Goal: Task Accomplishment & Management: Manage account settings

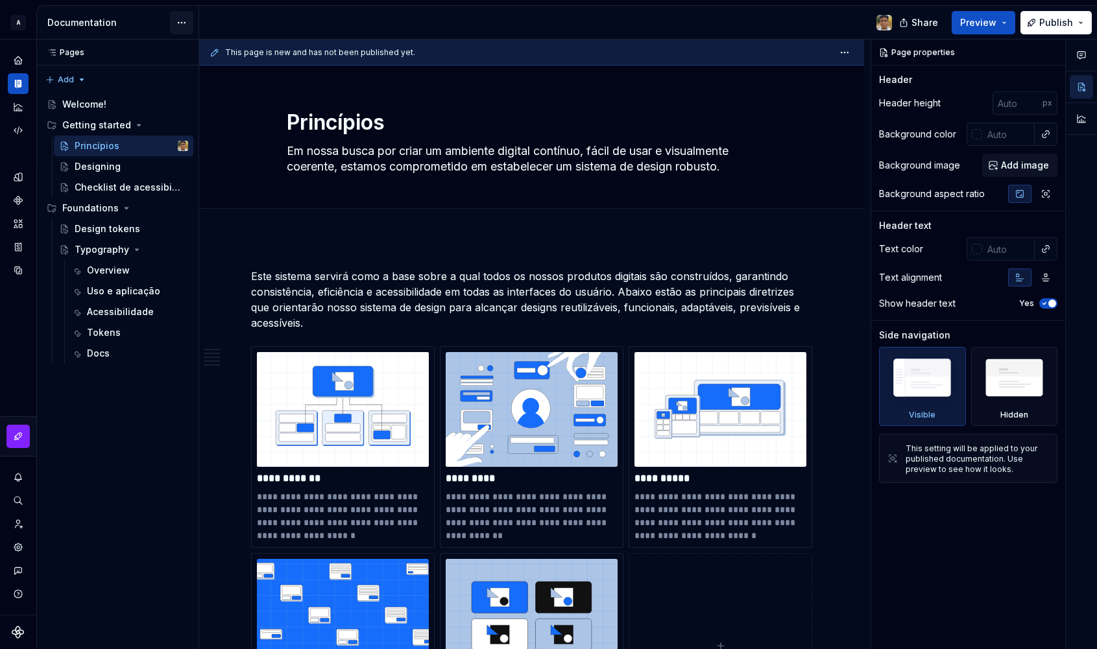
click at [180, 20] on html "A Design System Design system data Documentation Share Preview Publish Pages Pa…" at bounding box center [548, 324] width 1097 height 649
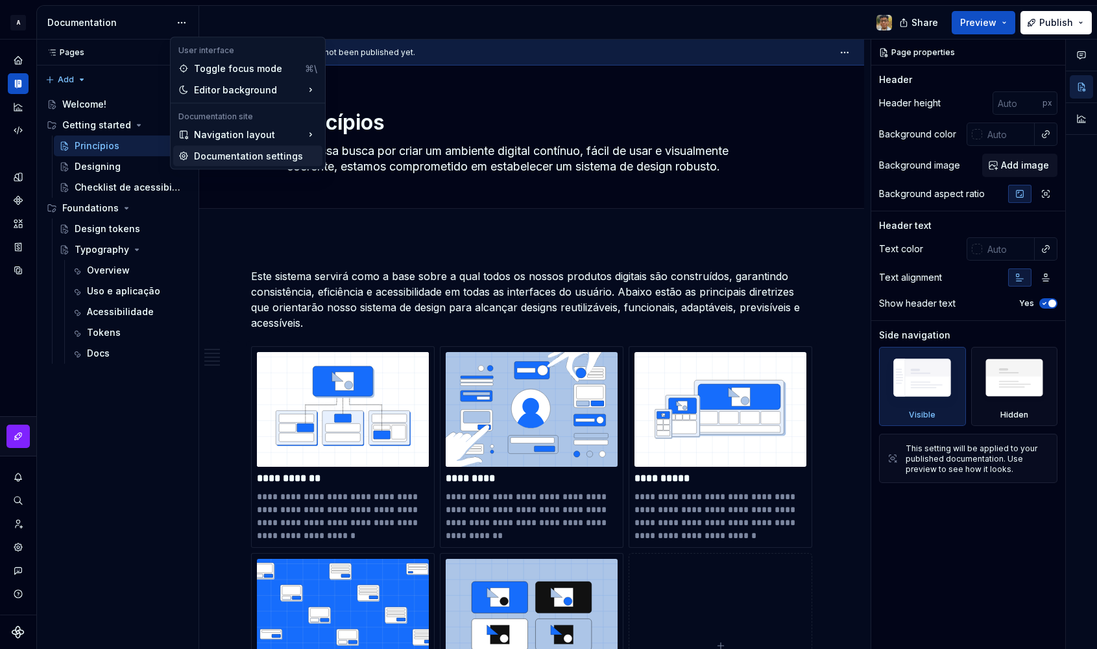
click at [206, 152] on div "Documentation settings" at bounding box center [255, 156] width 123 height 13
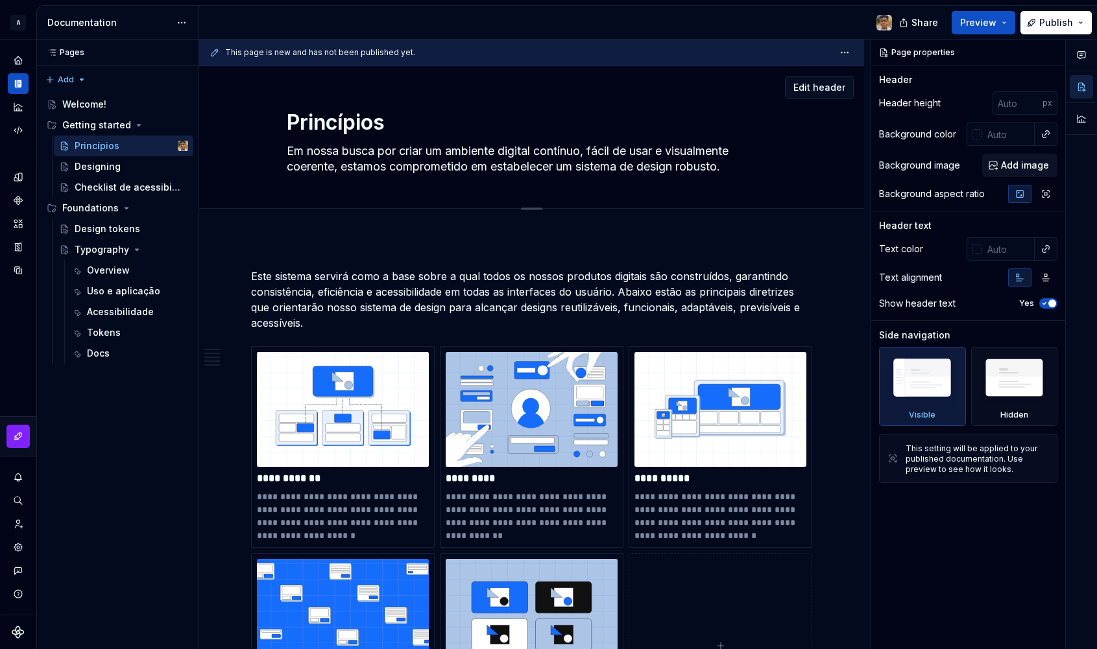
type textarea "*"
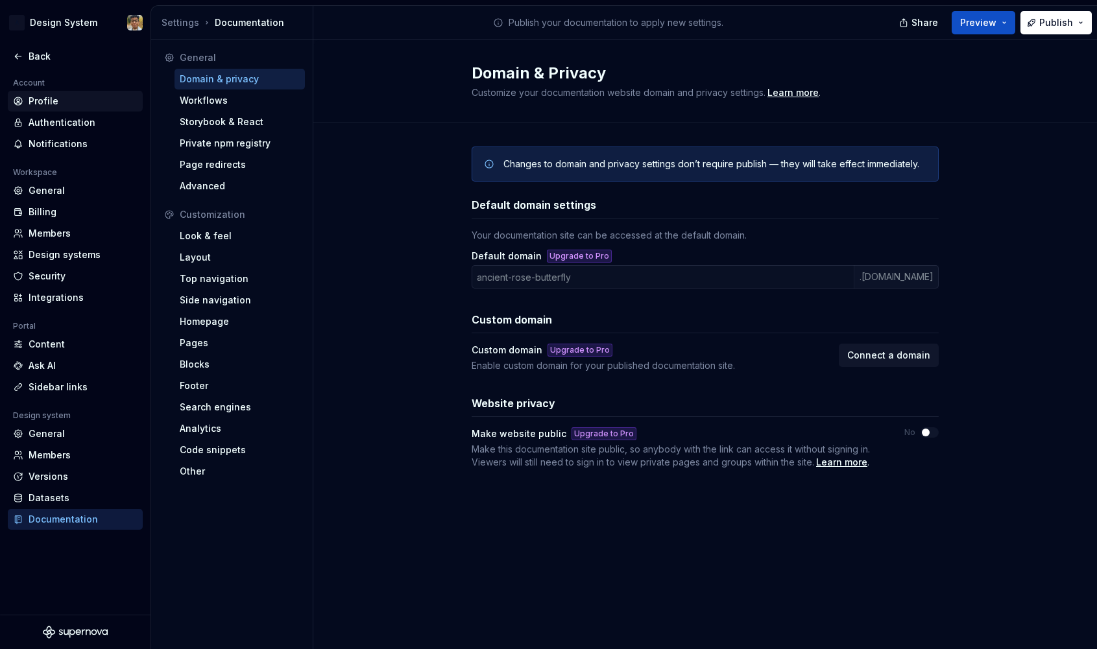
click at [34, 95] on div "Profile" at bounding box center [83, 101] width 109 height 13
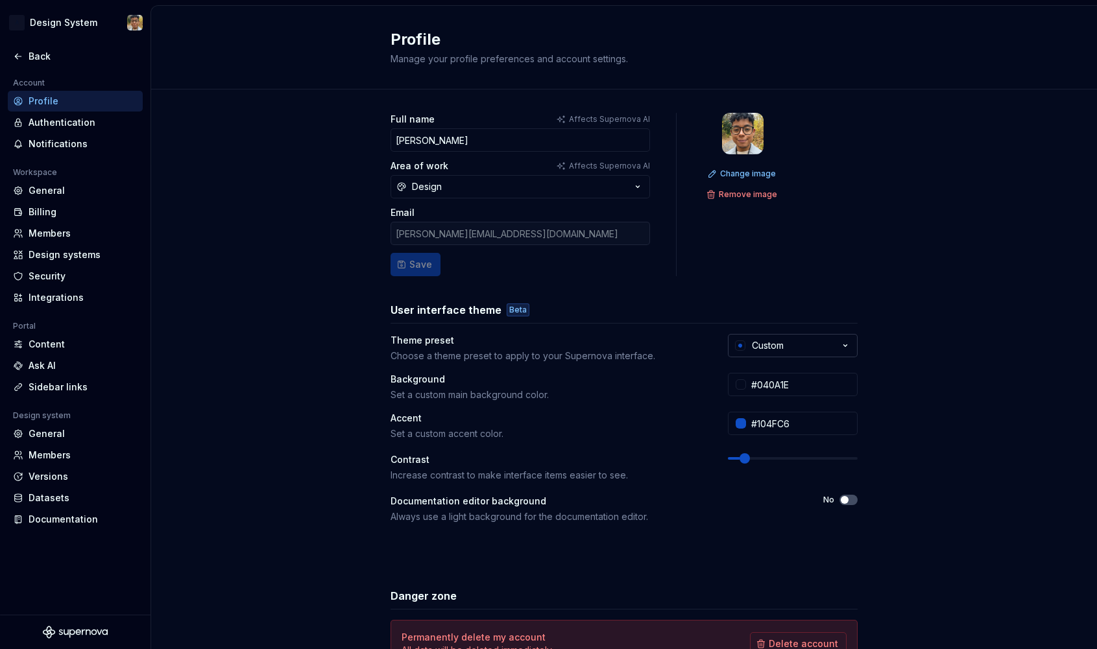
click at [784, 353] on button "Custom" at bounding box center [793, 345] width 130 height 23
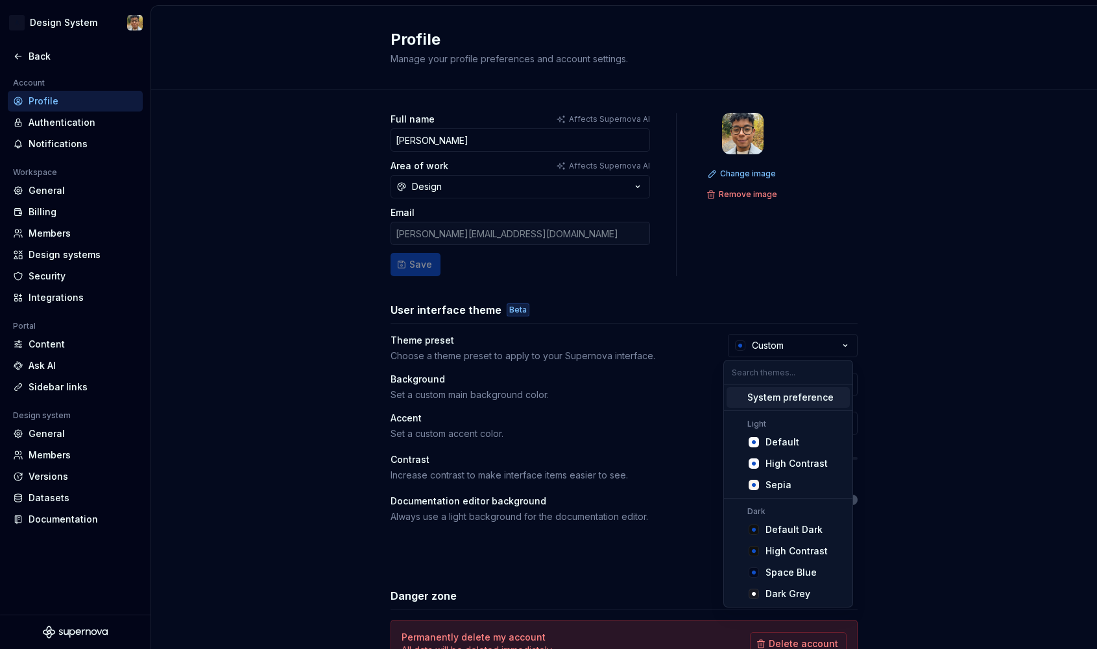
click at [781, 400] on div "System preference" at bounding box center [790, 397] width 86 height 13
type input "#FBFCFE"
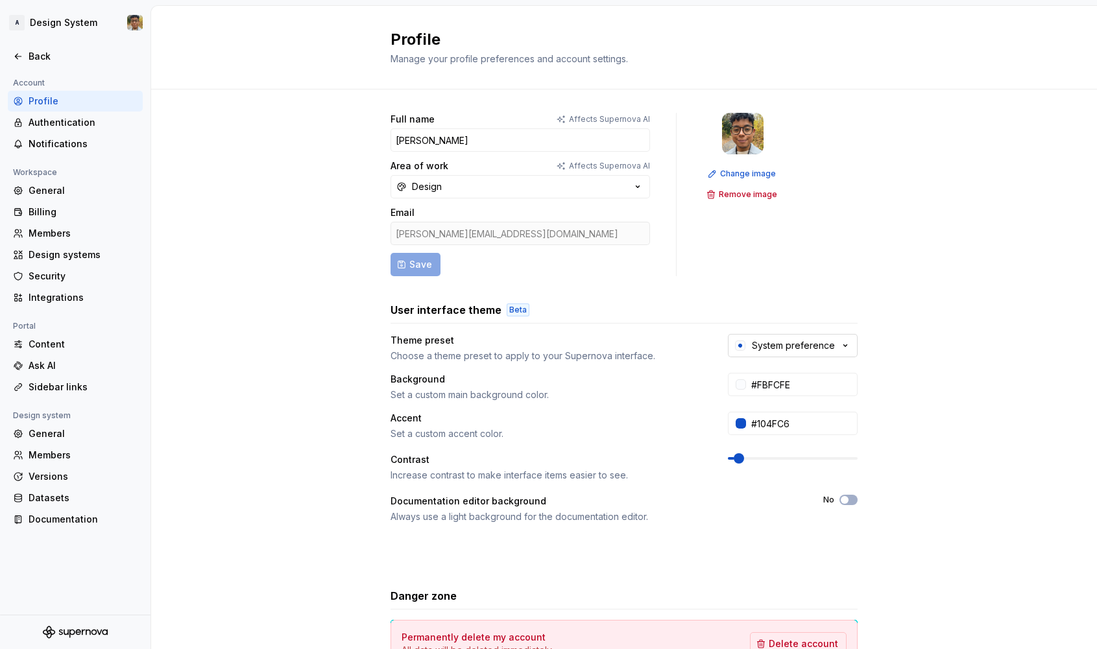
click at [785, 345] on div "System preference" at bounding box center [793, 345] width 83 height 13
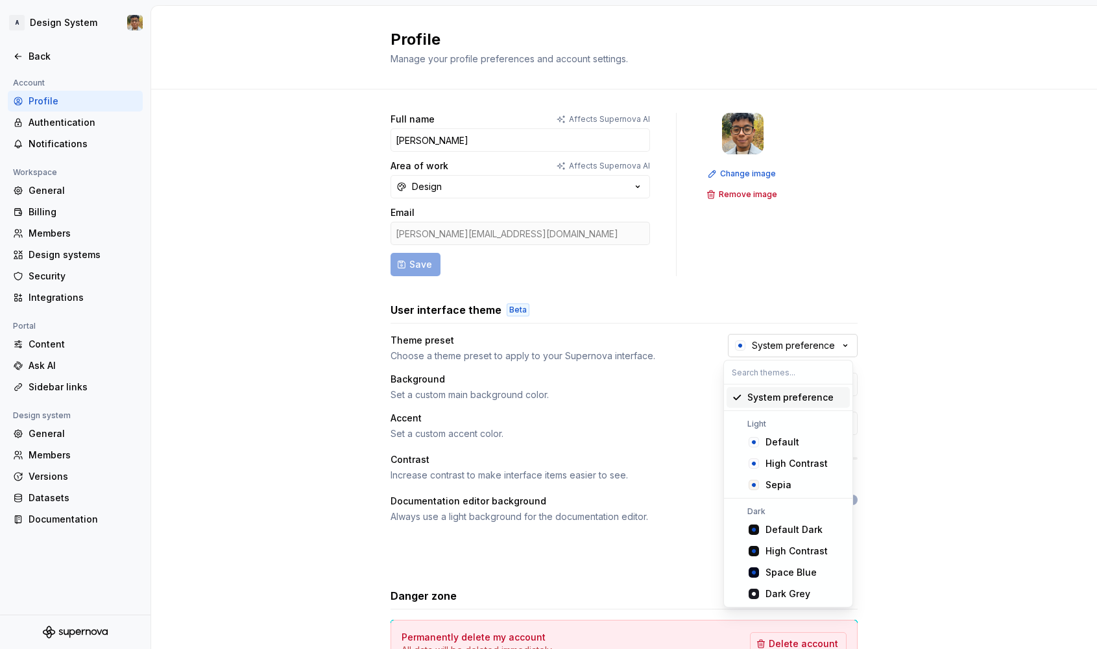
click at [785, 345] on div "System preference" at bounding box center [793, 345] width 83 height 13
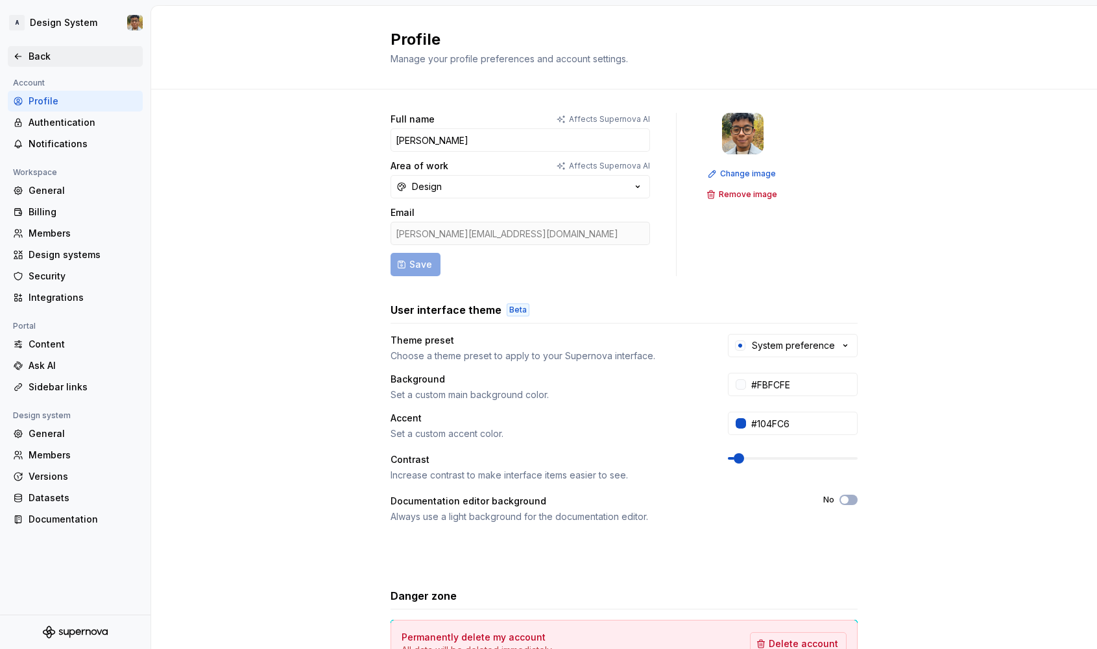
click at [42, 63] on div "Back" at bounding box center [83, 56] width 109 height 13
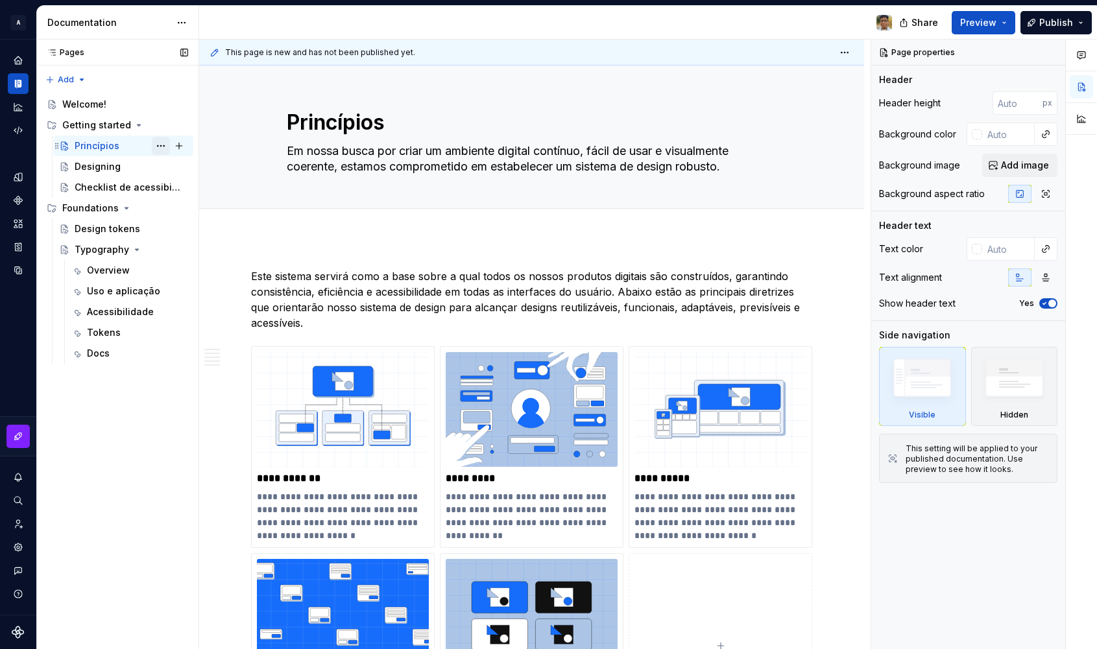
click at [159, 147] on button "Page tree" at bounding box center [161, 146] width 18 height 18
type textarea "*"
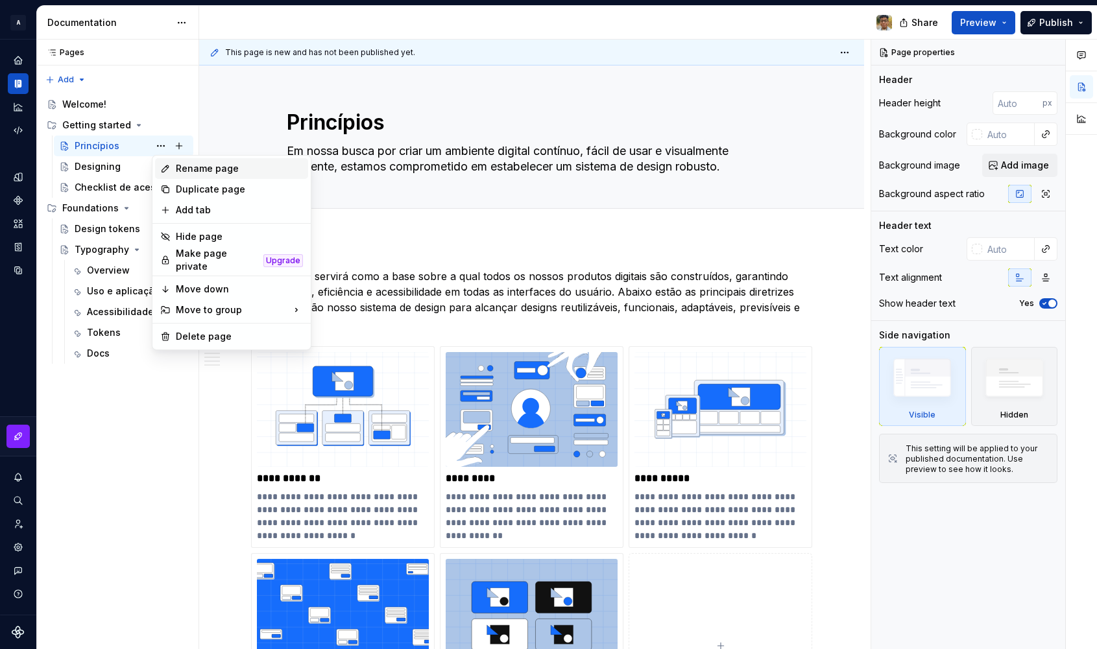
click at [186, 167] on div "Rename page" at bounding box center [239, 168] width 127 height 13
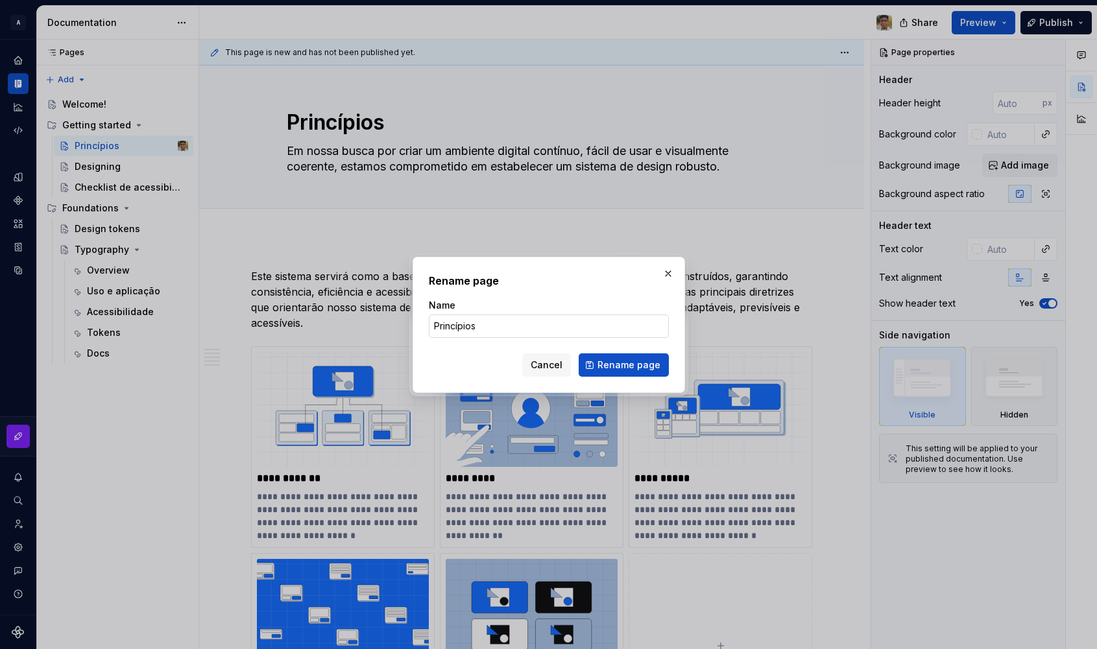
click at [485, 326] on input "Princípios" at bounding box center [549, 326] width 240 height 23
click at [437, 326] on input "Princípios" at bounding box center [549, 326] width 240 height 23
type input "Princípios"
click at [482, 326] on input "Princípios" at bounding box center [549, 326] width 240 height 23
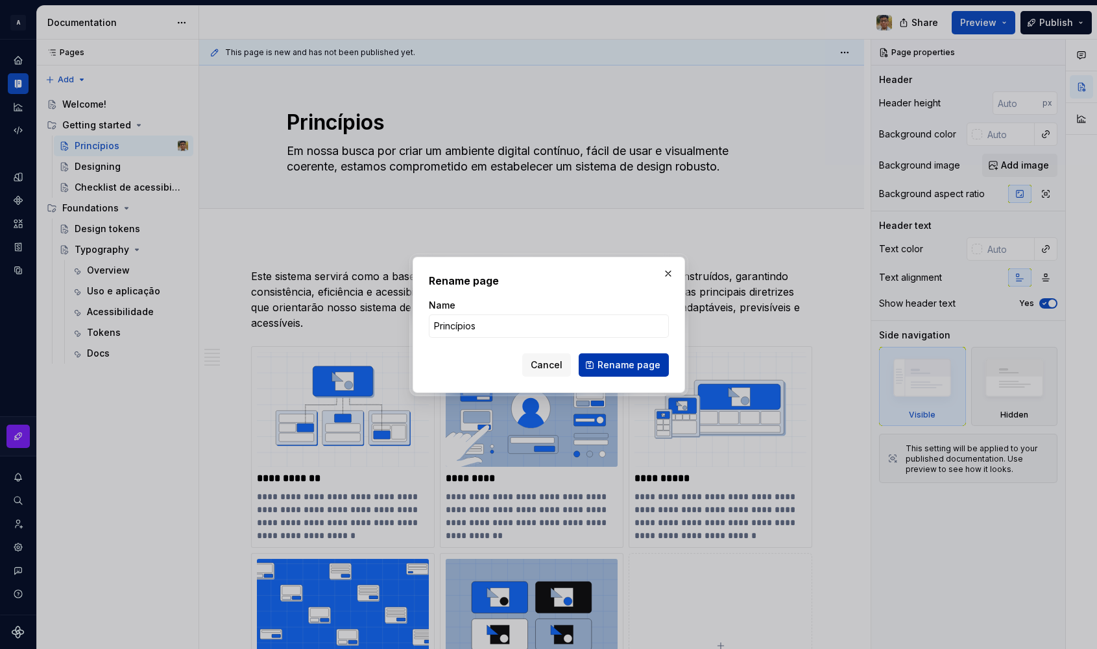
click at [603, 359] on span "Rename page" at bounding box center [629, 365] width 63 height 13
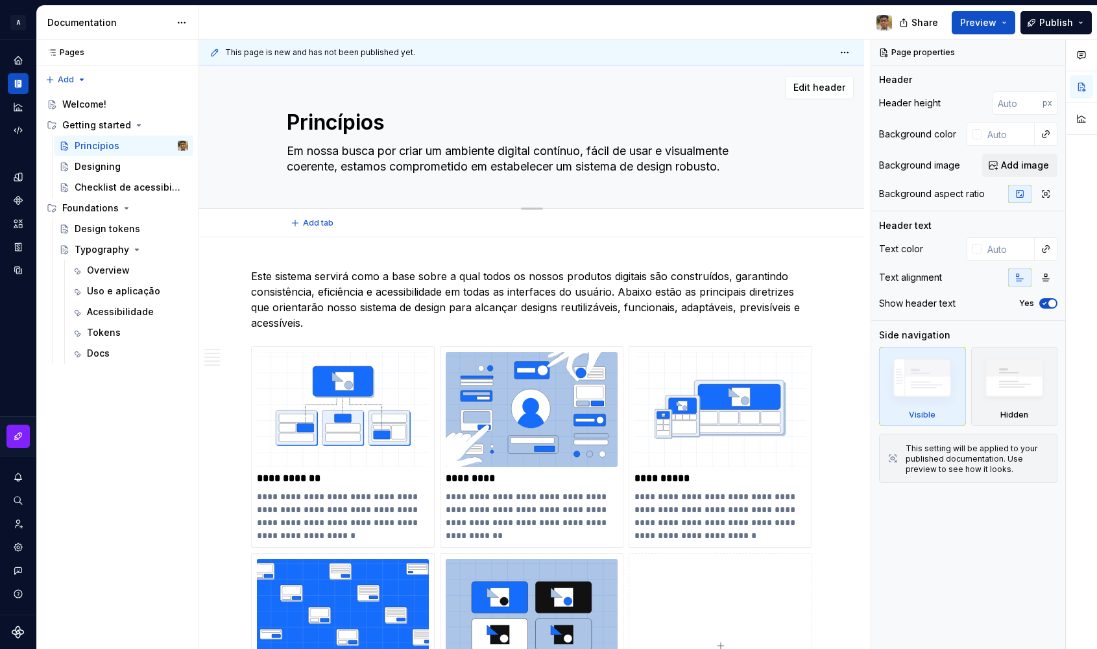
click at [549, 170] on textarea "Em nossa busca por criar um ambiente digital contínuo, fácil de usar e visualme…" at bounding box center [529, 159] width 491 height 36
click at [832, 94] on button "Edit header" at bounding box center [819, 87] width 69 height 23
click at [1002, 134] on input "text" at bounding box center [1008, 134] width 53 height 23
click at [981, 137] on div at bounding box center [977, 134] width 10 height 10
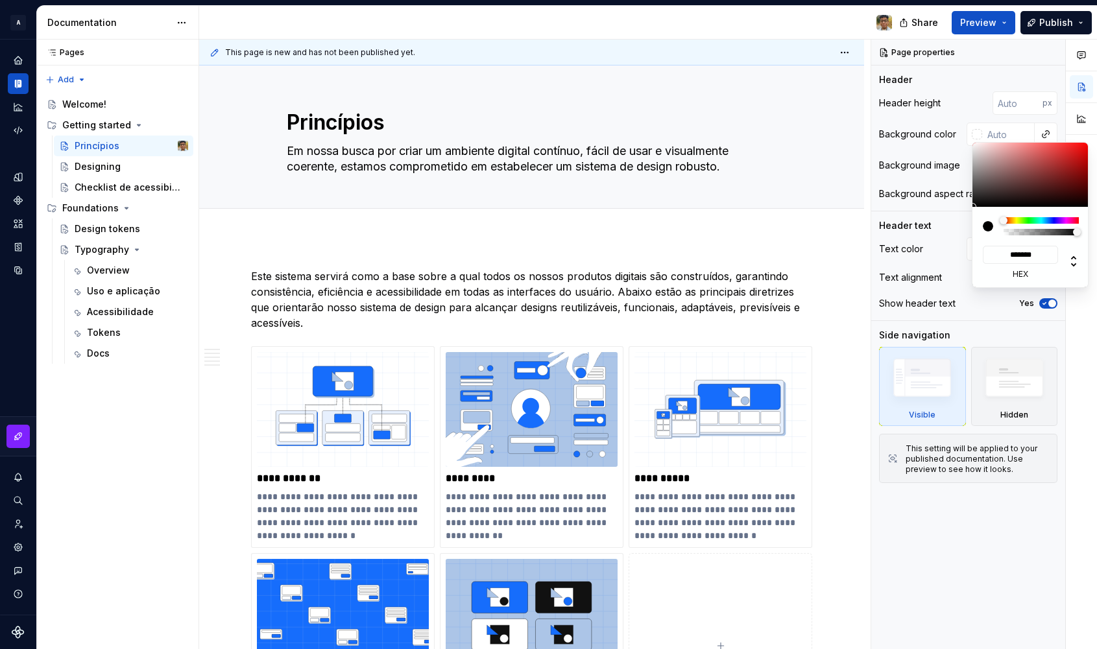
type textarea "*"
type input "**"
type input "#FF22FF"
type input "***"
type textarea "*"
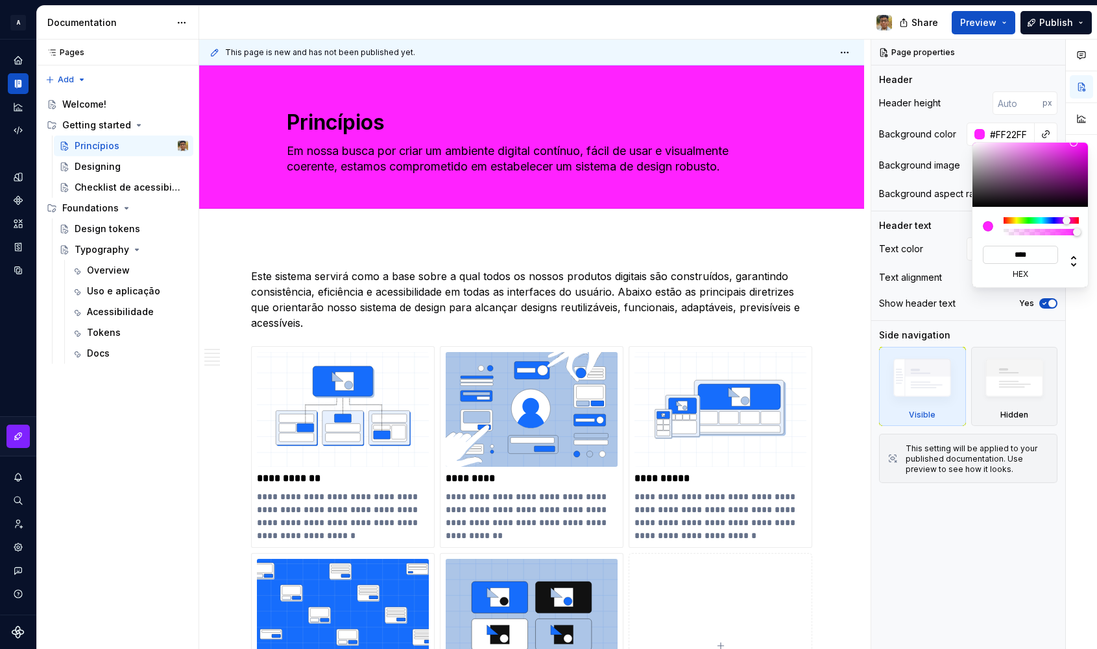
type input "*****"
type input "#F2F2F2"
type input "******"
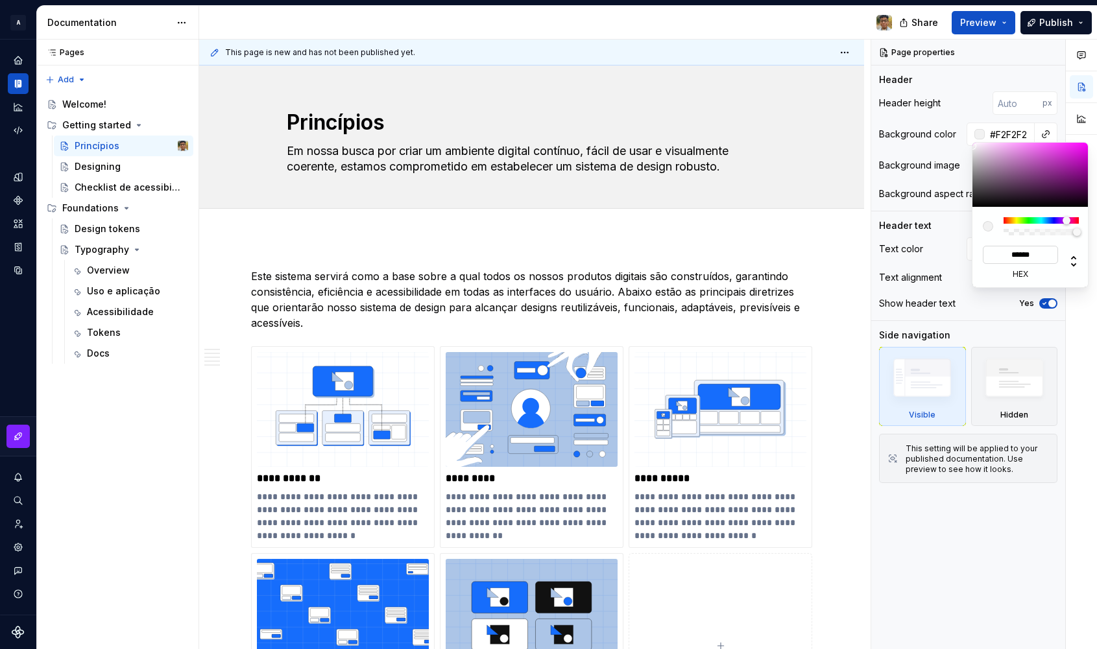
type textarea "*"
drag, startPoint x: 1037, startPoint y: 252, endPoint x: 1002, endPoint y: 255, distance: 34.5
click at [1002, 255] on input "******" at bounding box center [1020, 255] width 75 height 18
type input "**"
type input "#FFAAFF"
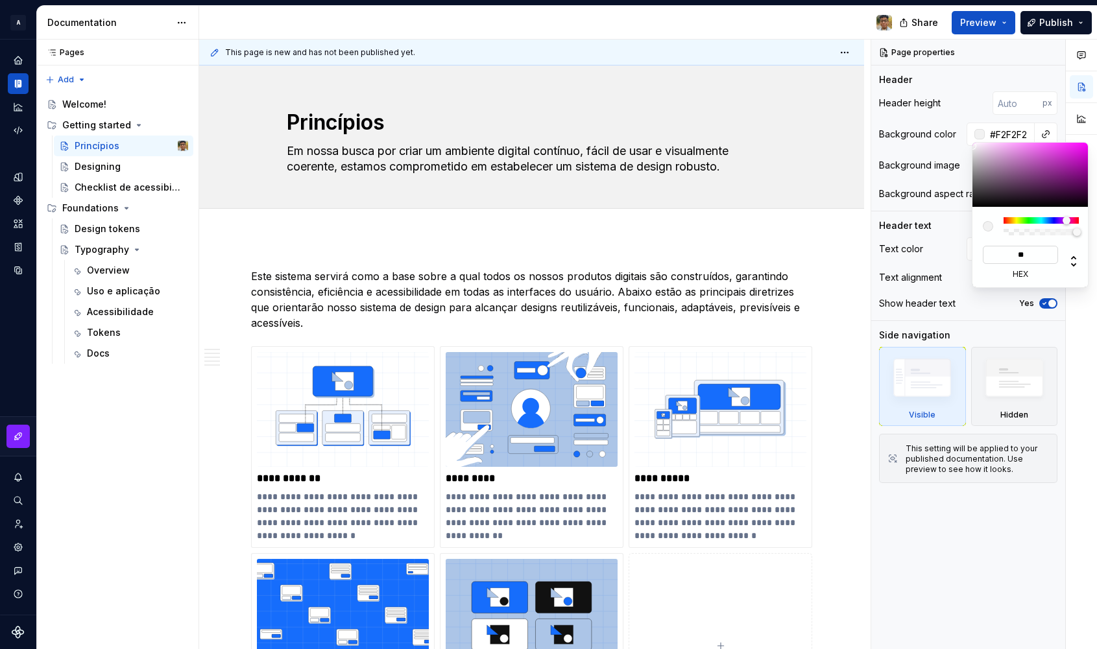
type input "***"
type textarea "*"
type input "*****"
type input "#FAFAFA"
type input "******"
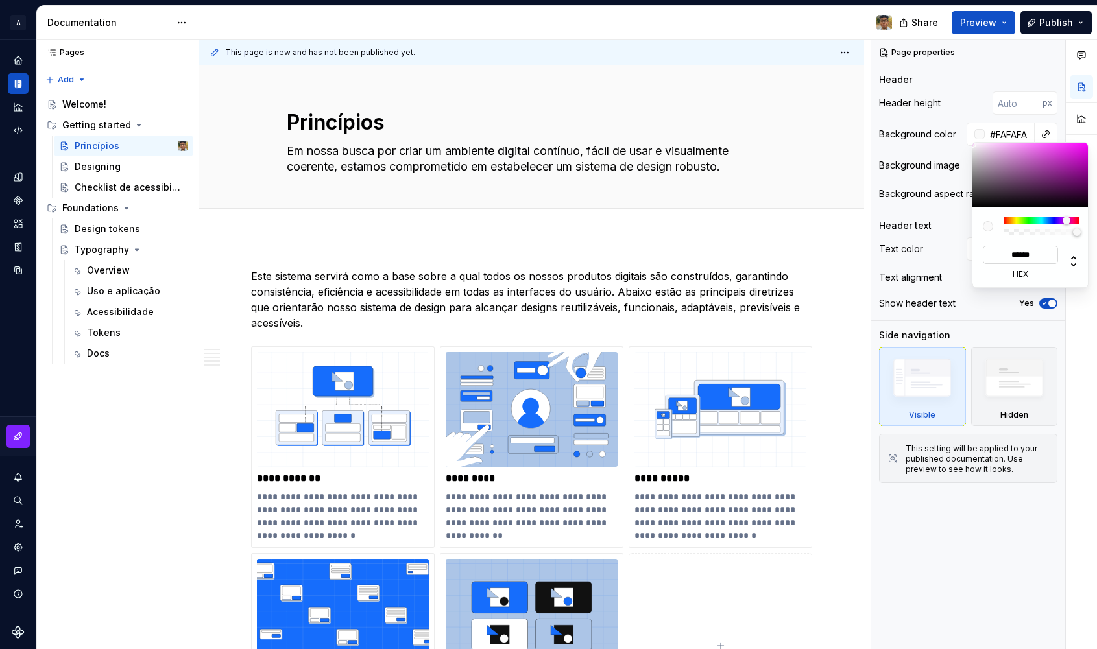
type textarea "*"
type input "*******"
click at [920, 241] on div "Comments Open comments No comments yet Select ‘Comment’ from the block context …" at bounding box center [984, 345] width 226 height 611
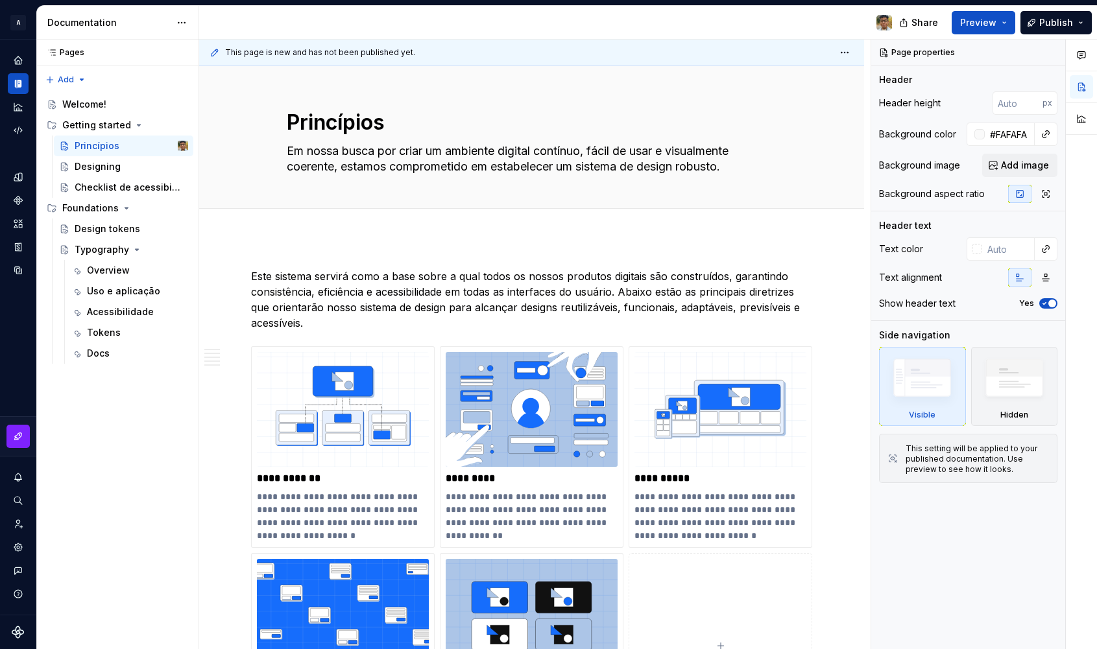
click at [1008, 29] on html "A Design System Design system data Documentation Share Preview Publish Pages Pa…" at bounding box center [548, 324] width 1097 height 649
drag, startPoint x: 526, startPoint y: 208, endPoint x: 526, endPoint y: 192, distance: 16.2
click at [528, 208] on div at bounding box center [532, 209] width 22 height 3
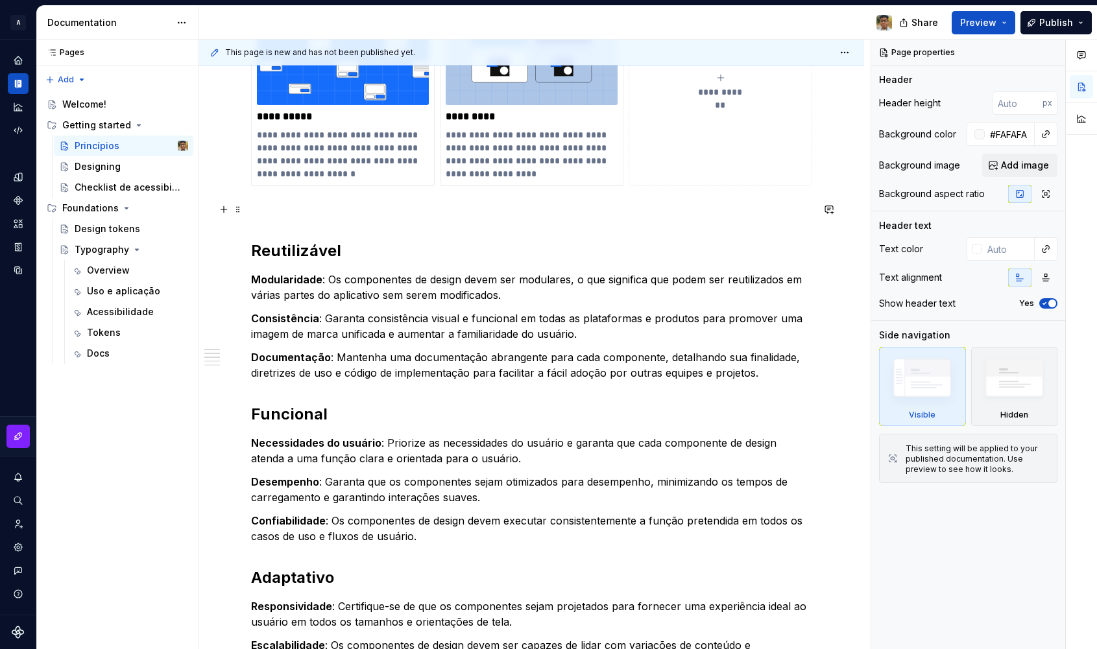
scroll to position [574, 0]
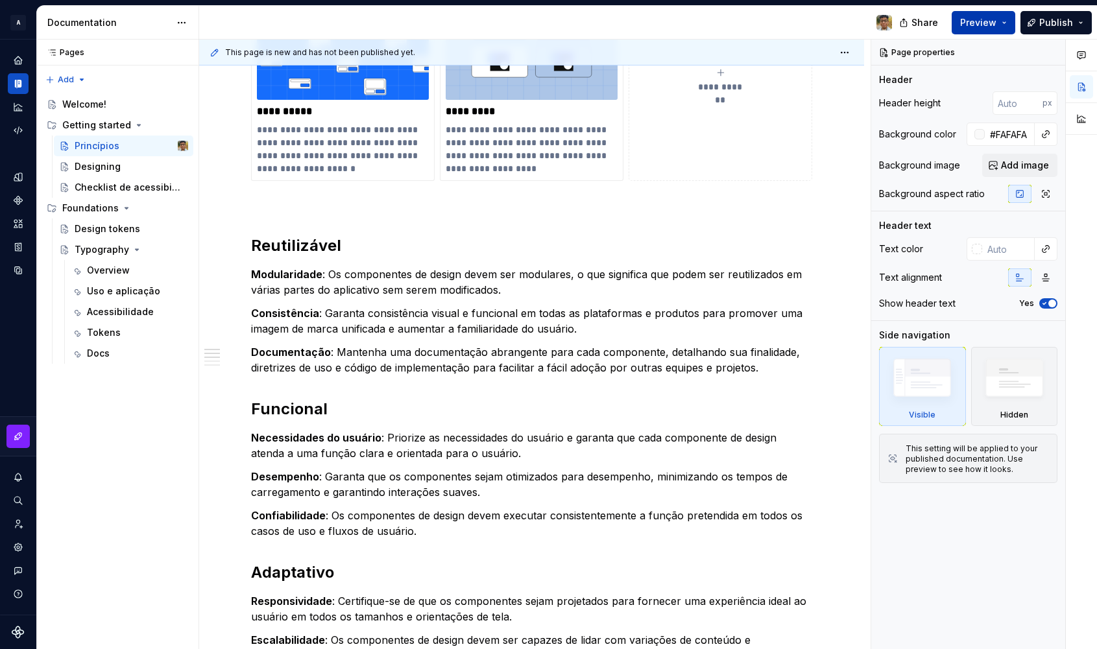
click at [1007, 25] on button "Preview" at bounding box center [984, 22] width 64 height 23
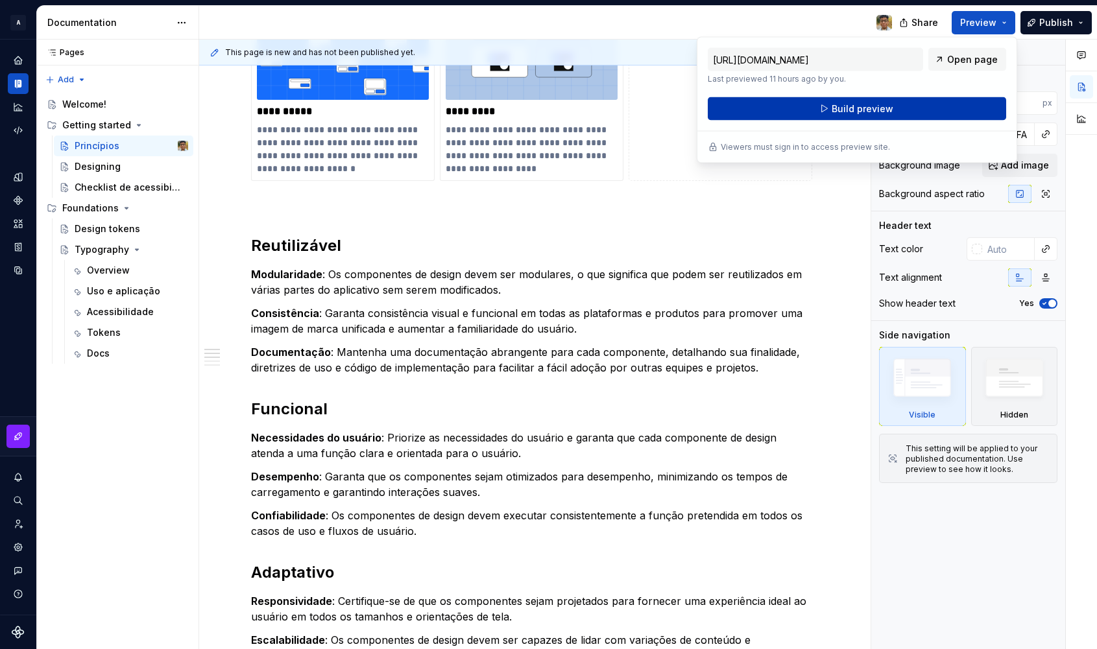
click at [856, 108] on span "Build preview" at bounding box center [863, 109] width 62 height 13
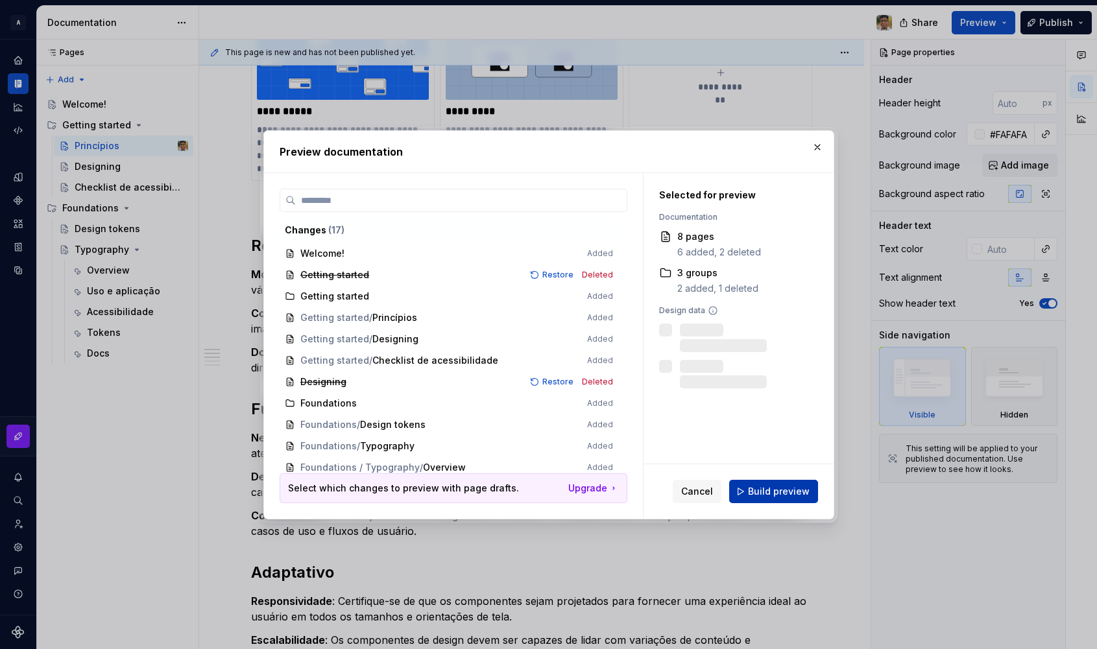
click at [763, 495] on span "Build preview" at bounding box center [779, 491] width 62 height 13
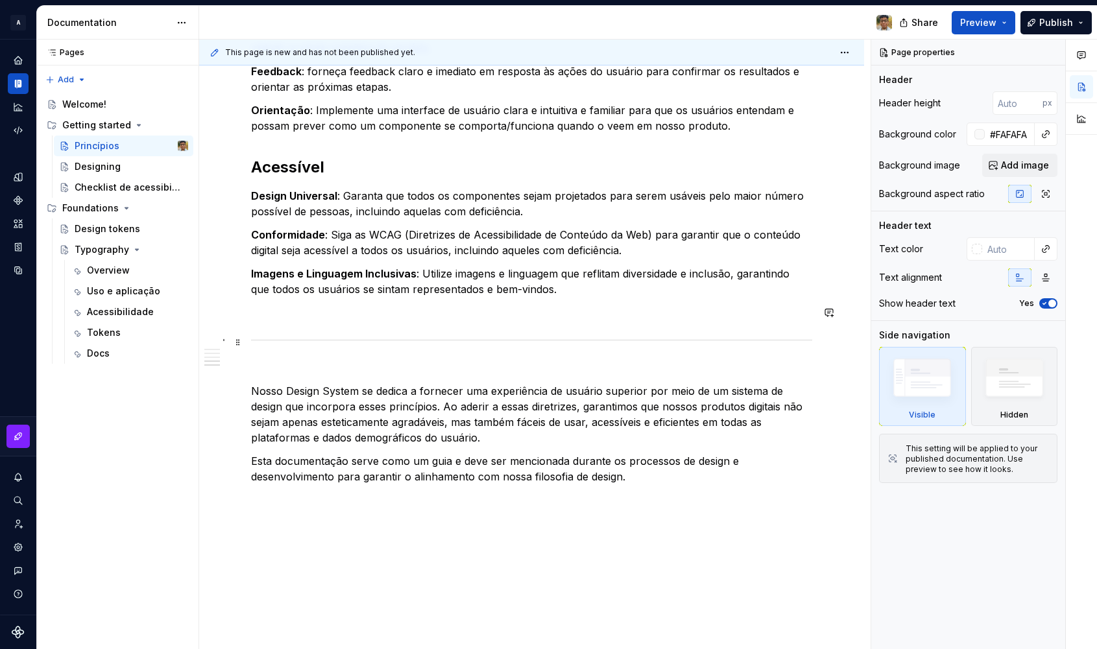
scroll to position [1332, 0]
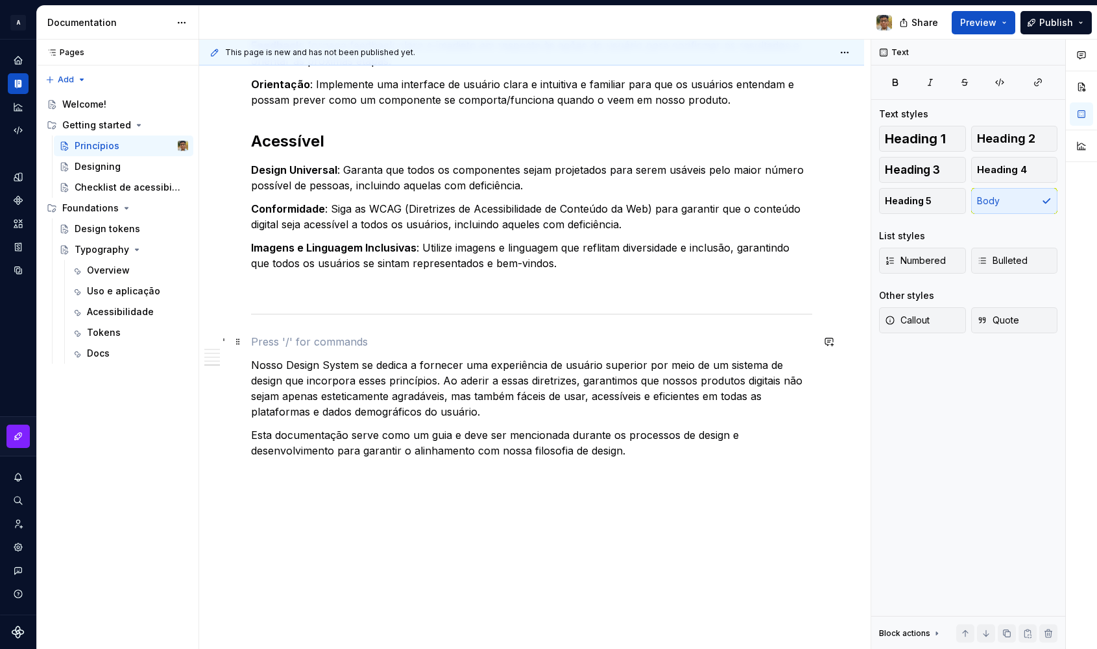
click at [352, 340] on p at bounding box center [531, 342] width 561 height 16
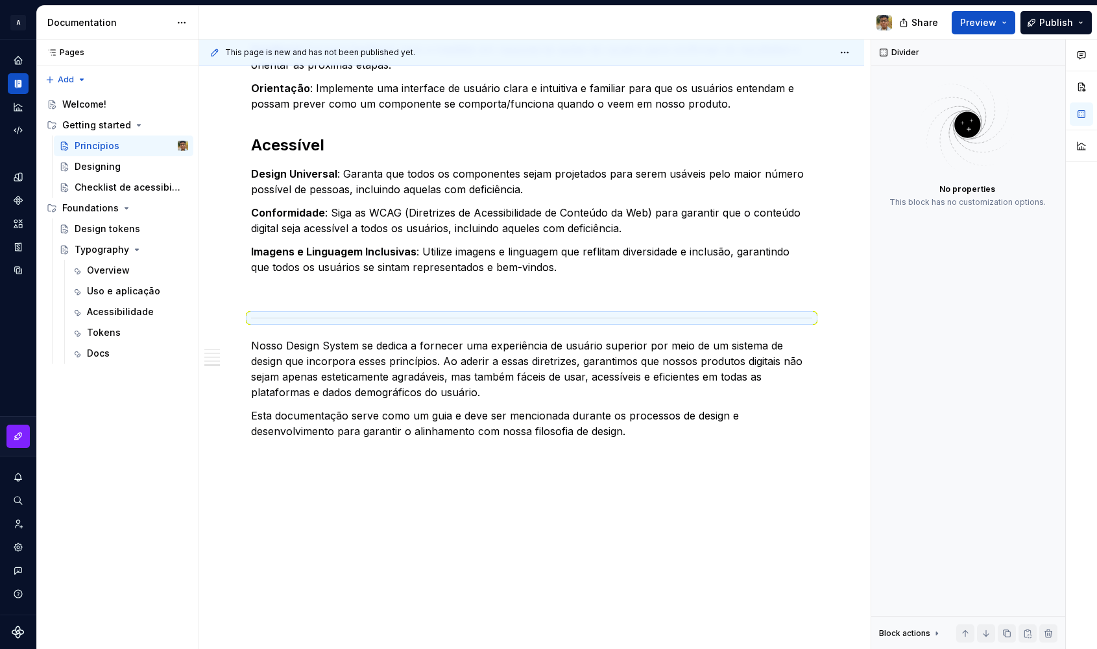
scroll to position [1320, 0]
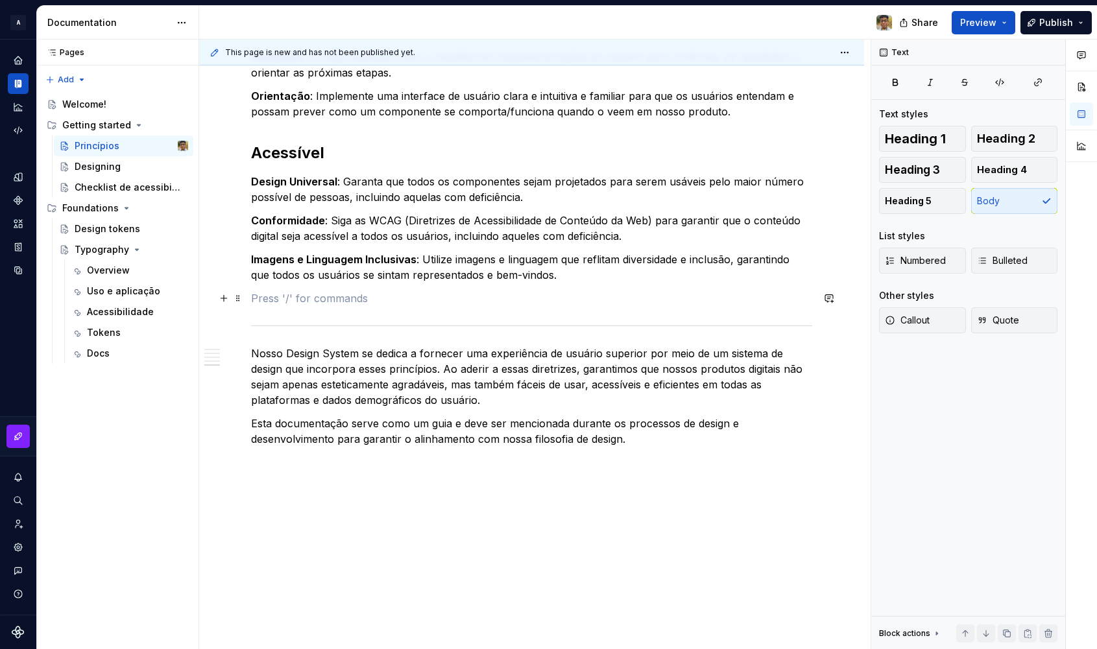
click at [310, 302] on p at bounding box center [531, 299] width 561 height 16
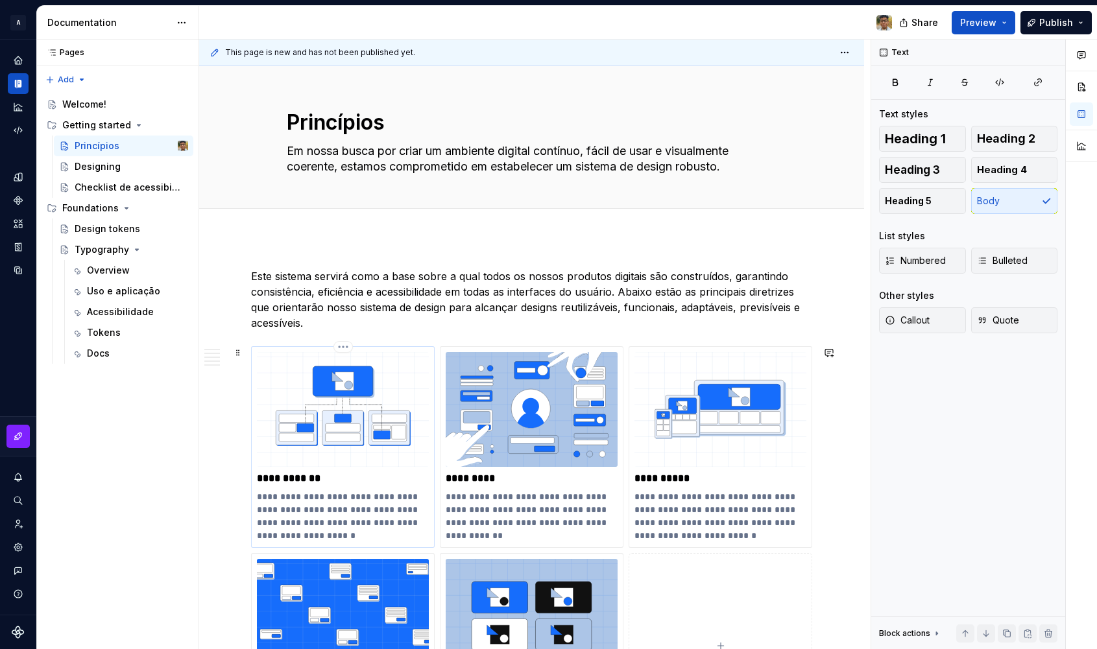
scroll to position [0, 0]
click at [253, 276] on p "Este sistema servirá como a base sobre a qual todos os nossos produtos digitais…" at bounding box center [531, 300] width 561 height 62
click at [223, 278] on button "button" at bounding box center [224, 276] width 18 height 18
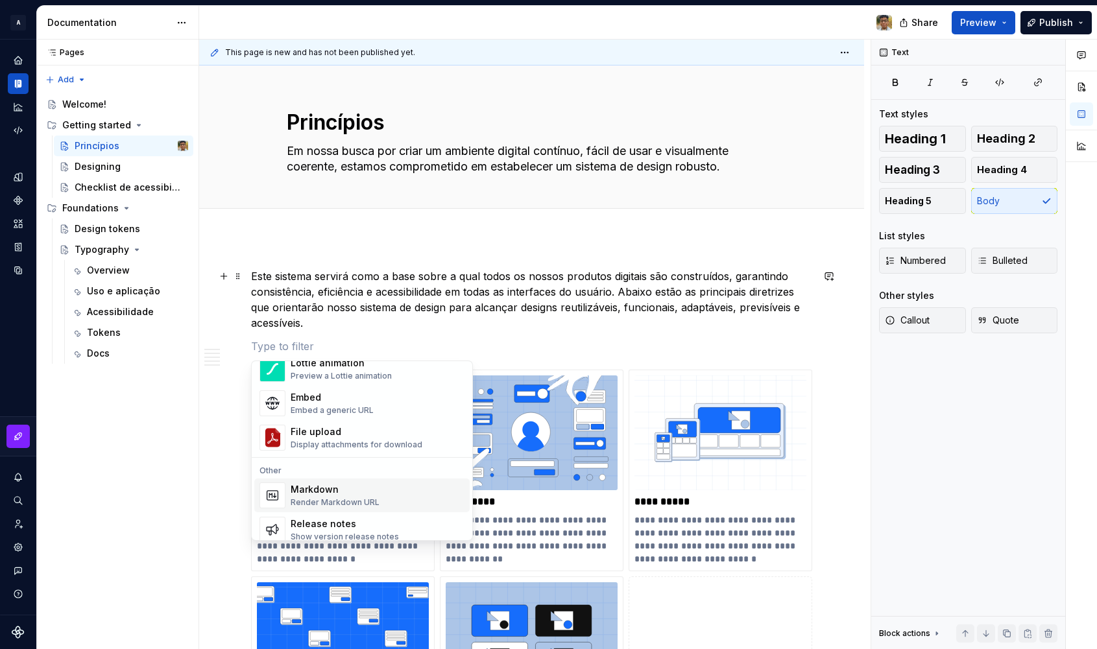
scroll to position [755, 0]
click at [322, 435] on div "File upload" at bounding box center [357, 430] width 132 height 13
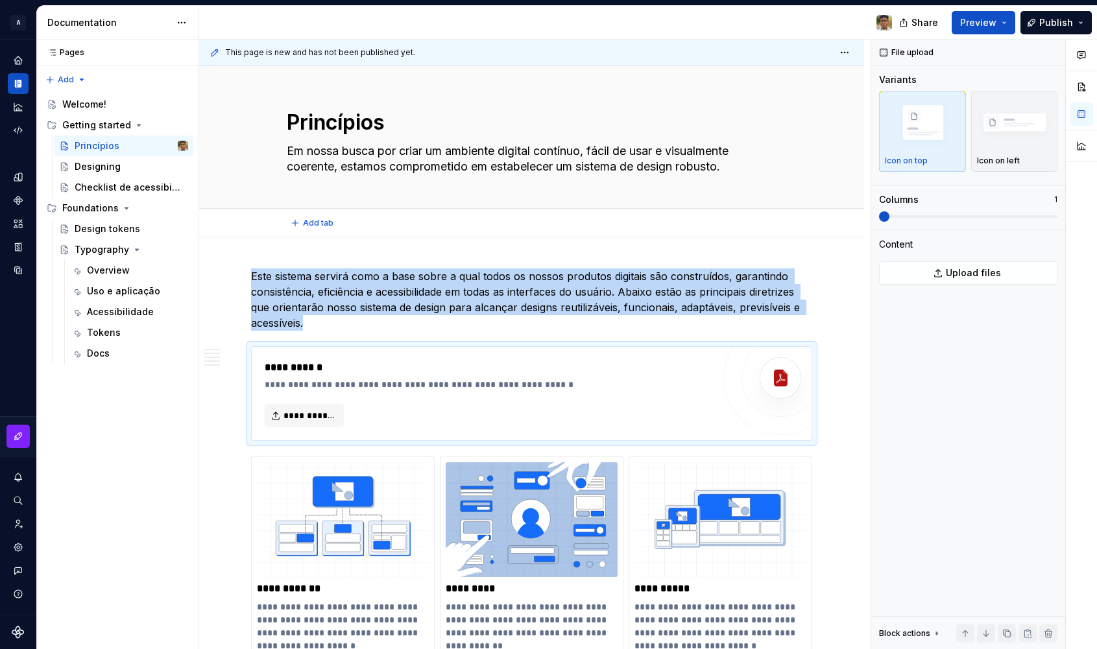
type textarea "*"
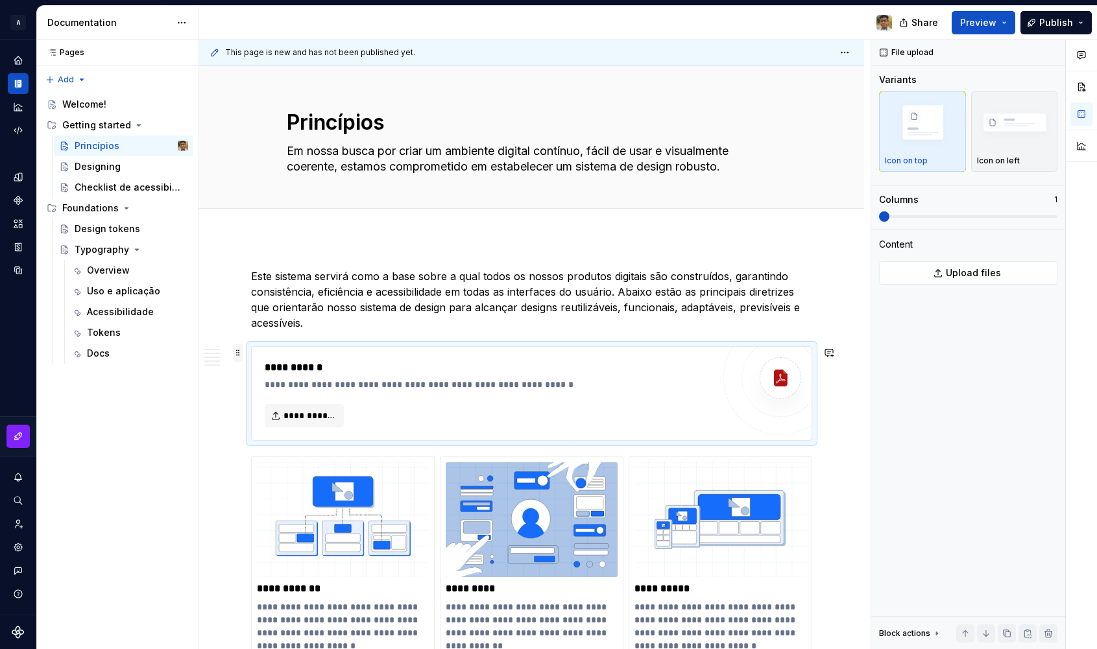
click at [237, 356] on span at bounding box center [238, 353] width 10 height 18
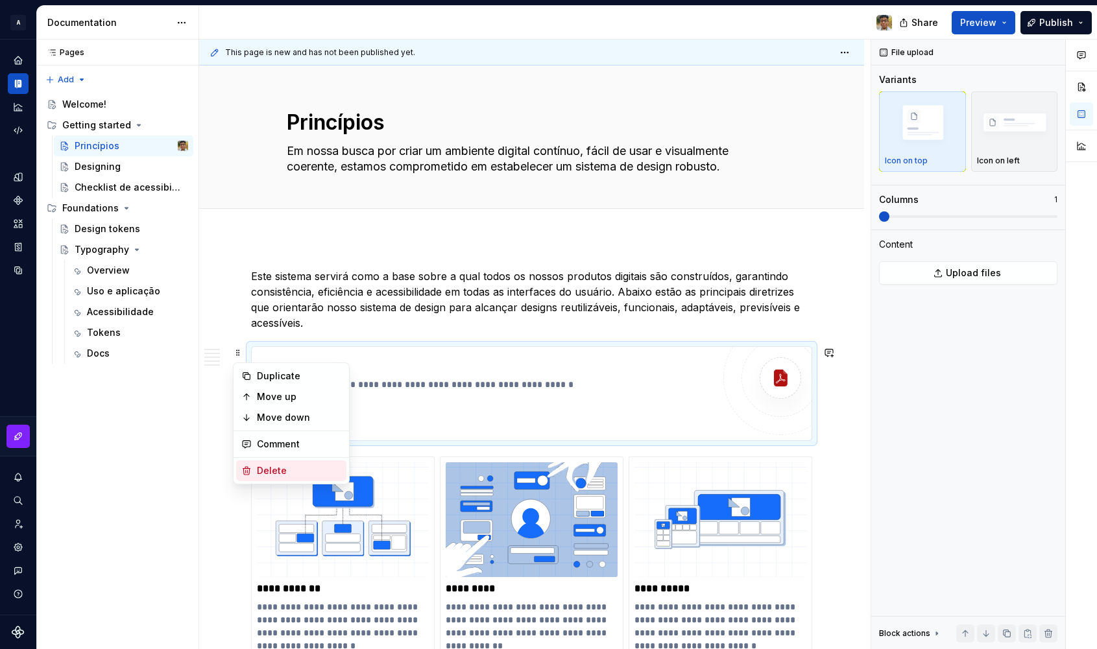
click at [282, 467] on div "Delete" at bounding box center [299, 471] width 84 height 13
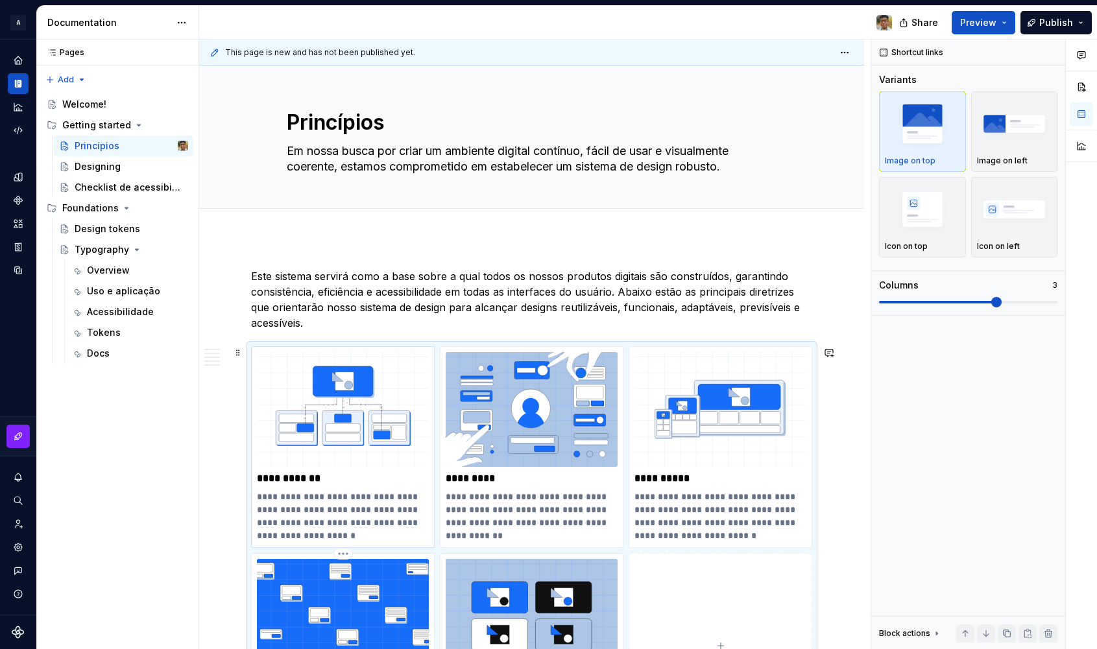
scroll to position [104, 0]
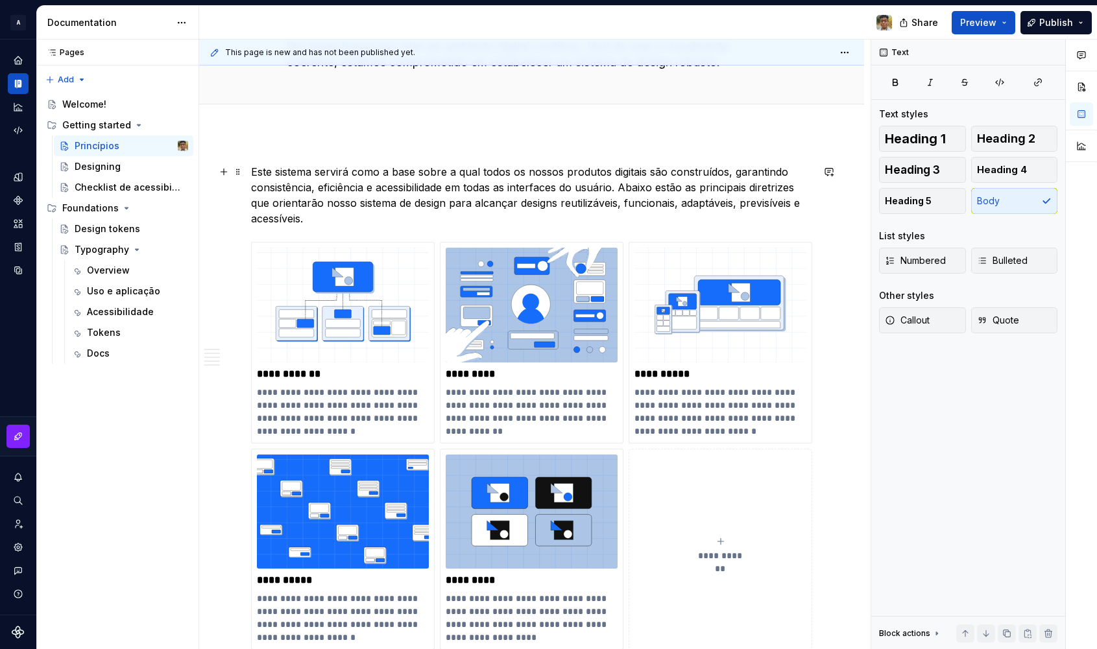
click at [400, 223] on p "Este sistema servirá como a base sobre a qual todos os nossos produtos digitais…" at bounding box center [531, 195] width 561 height 62
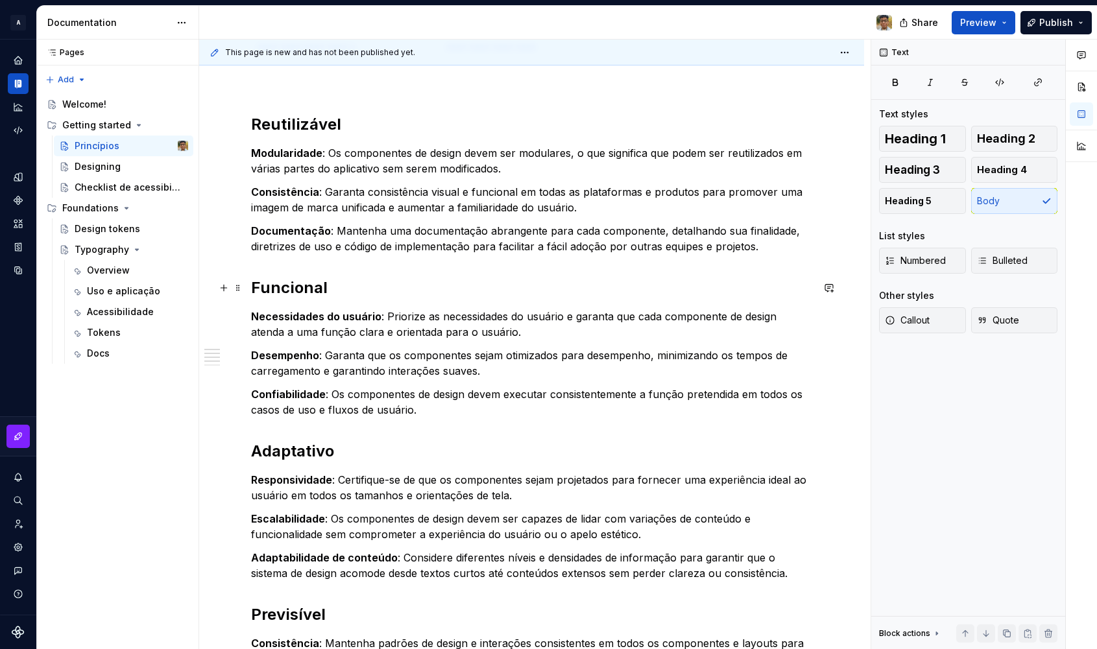
scroll to position [709, 0]
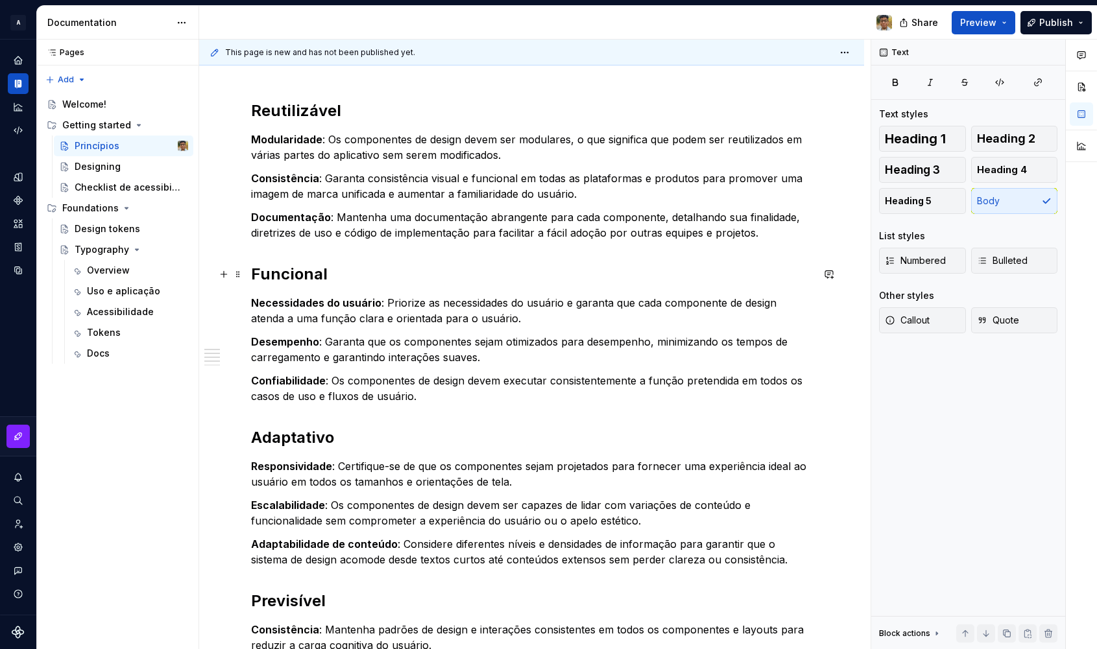
click at [365, 273] on h2 "Funcional" at bounding box center [531, 274] width 561 height 21
